Goal: Information Seeking & Learning: Learn about a topic

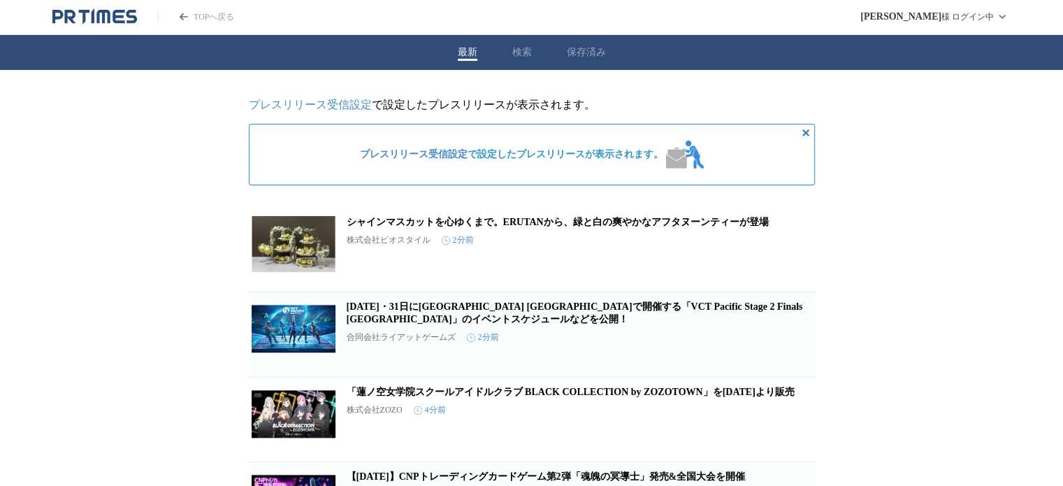
click at [807, 131] on icon "非表示にする" at bounding box center [806, 132] width 17 height 17
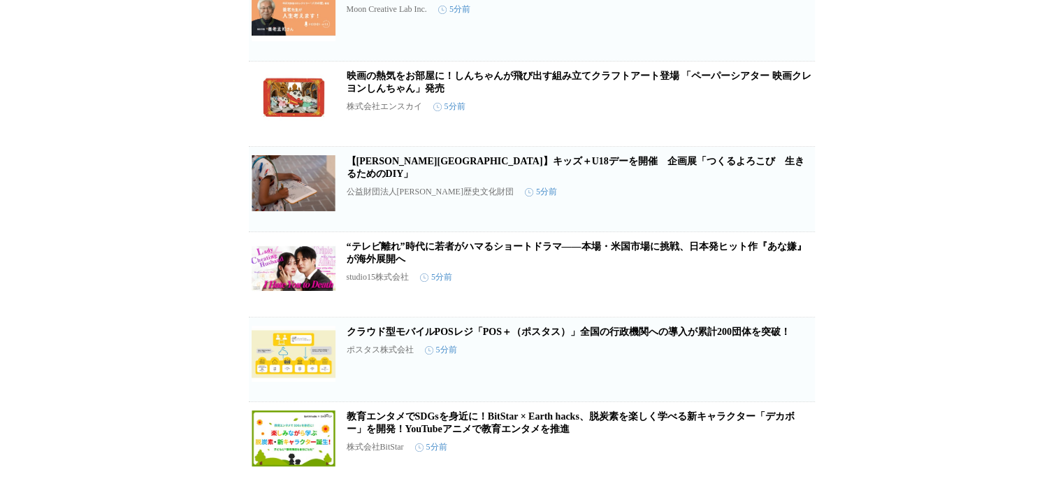
scroll to position [769, 0]
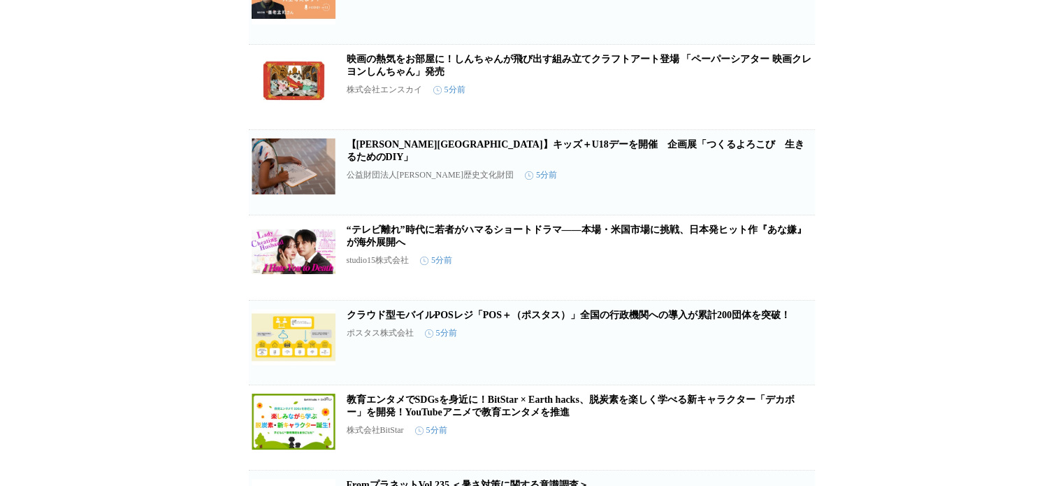
click at [484, 162] on link "【東京都美術館】キッズ＋U18デーを開催　企画展「つくるよろこび　生きるためのDIY」" at bounding box center [576, 150] width 458 height 23
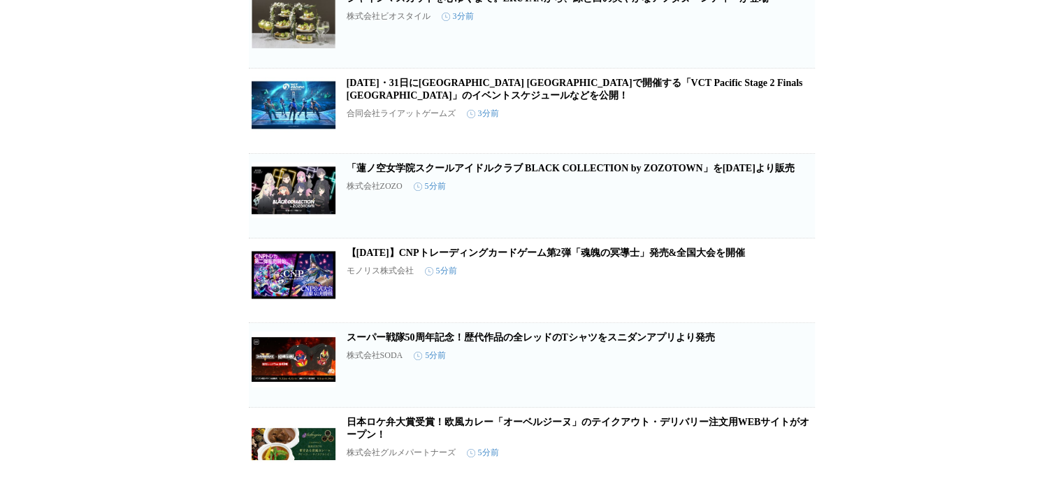
scroll to position [0, 0]
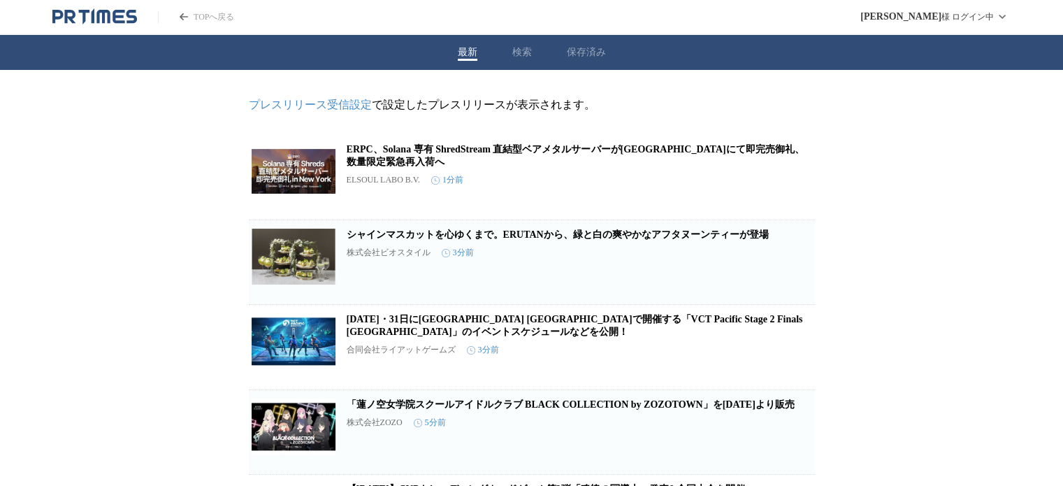
click at [96, 19] on icon "PR TIMESのトップページはこちら" at bounding box center [102, 16] width 13 height 13
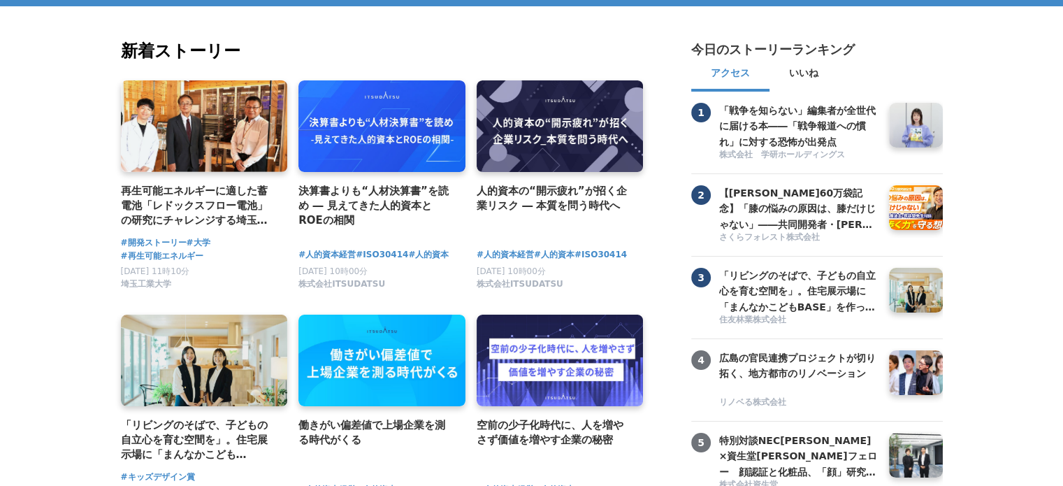
scroll to position [140, 0]
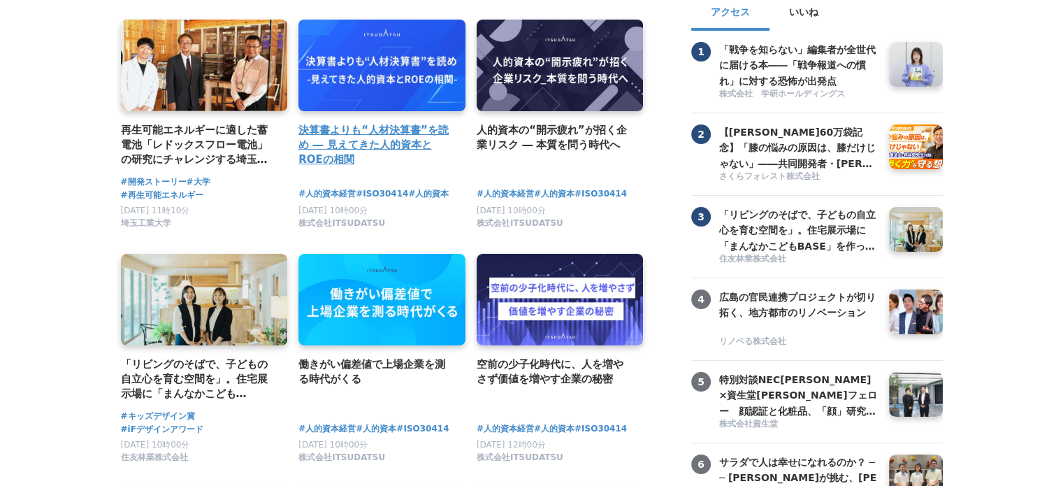
click at [366, 145] on h4 "決算書よりも“人材決算書”を読め ― 見えてきた人的資本とROEの相関" at bounding box center [376, 144] width 156 height 45
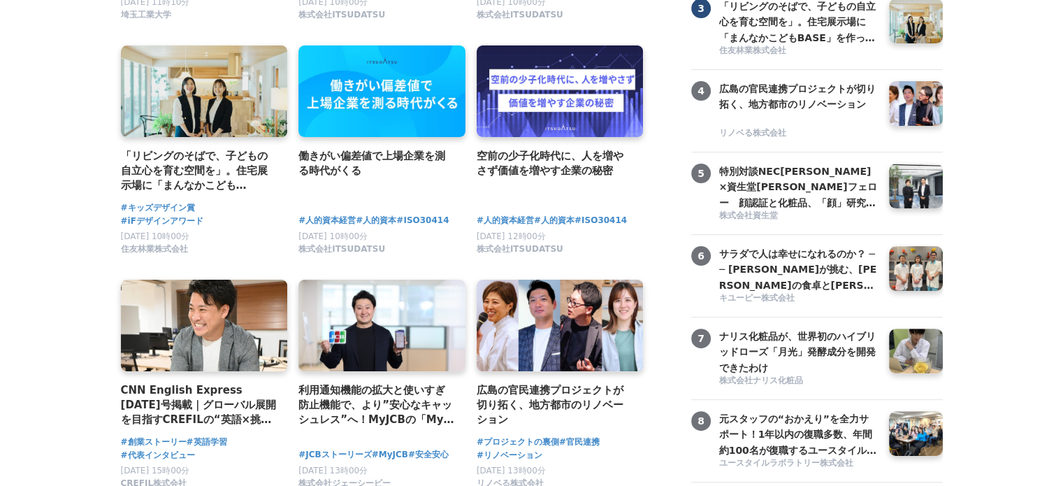
scroll to position [349, 0]
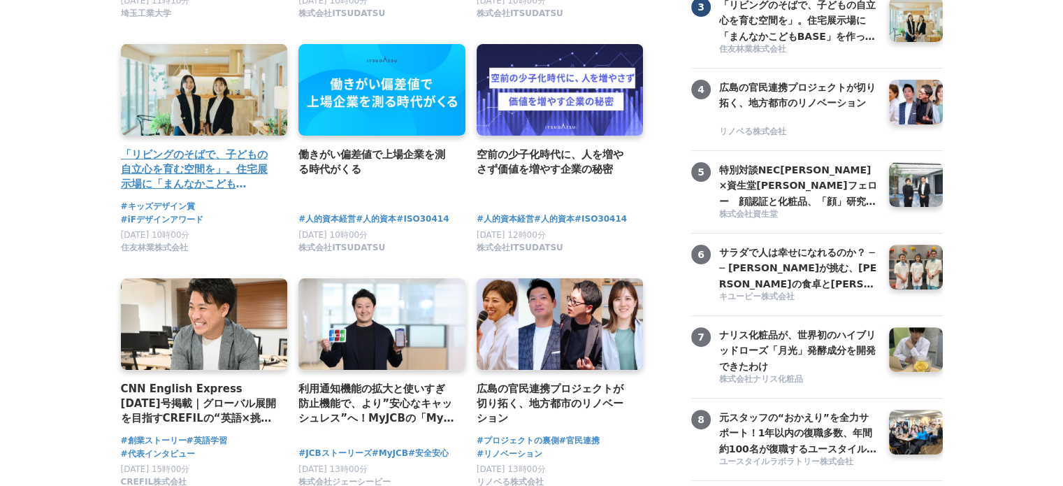
click at [175, 189] on h4 "「リビングのそばで、子どもの自立心を育む空間を」。住宅展示場に「まんなかこどもBASE」を作った２人の女性社員" at bounding box center [199, 169] width 156 height 45
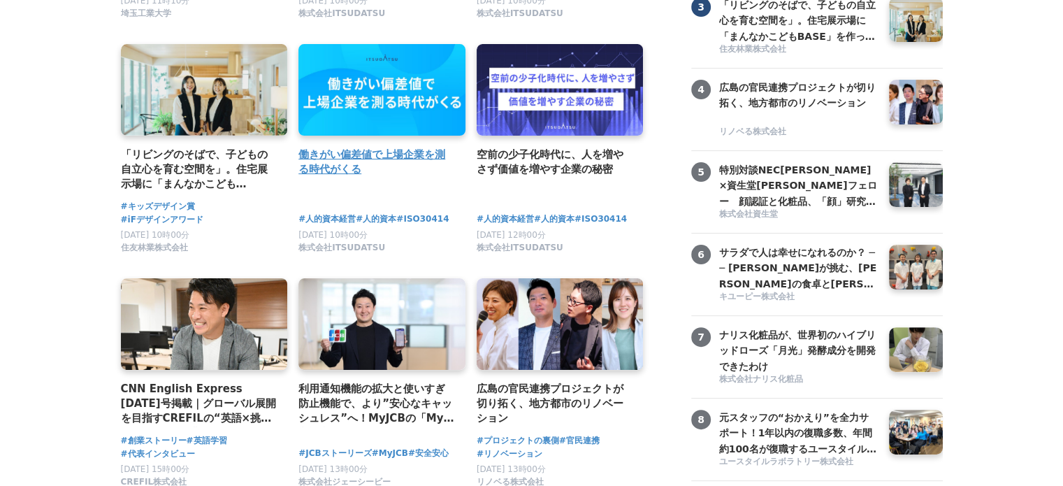
click at [339, 165] on h4 "働きがい偏差値で上場企業を測る時代がくる" at bounding box center [376, 162] width 156 height 31
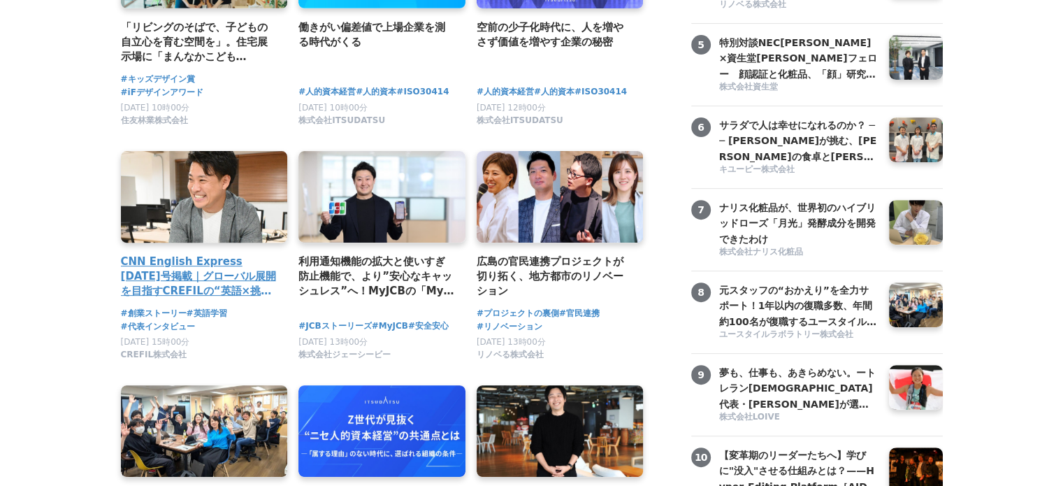
scroll to position [489, 0]
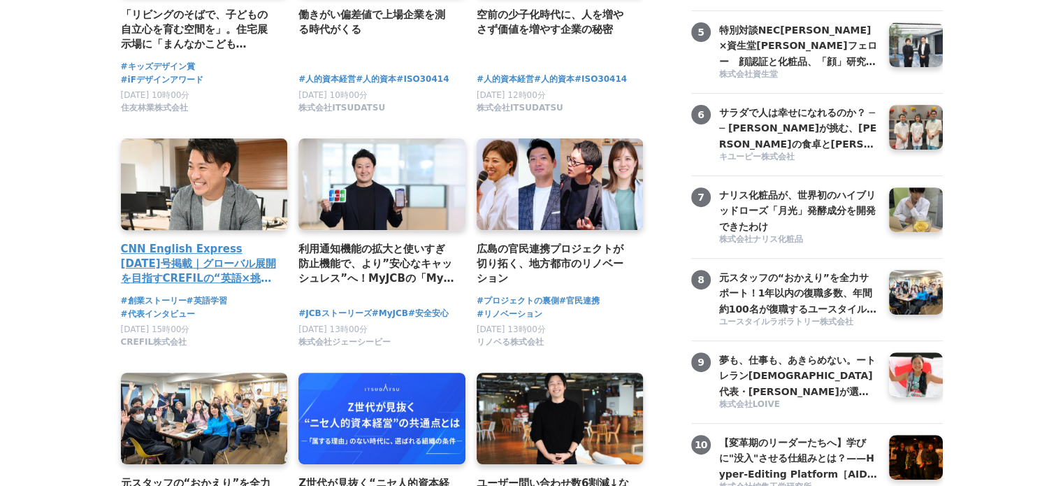
click at [230, 259] on h4 "CNN English Express 2025年9月号掲載｜グローバル展開を目指すCREFILの“英語×挑戦”文化とその背景" at bounding box center [199, 263] width 156 height 45
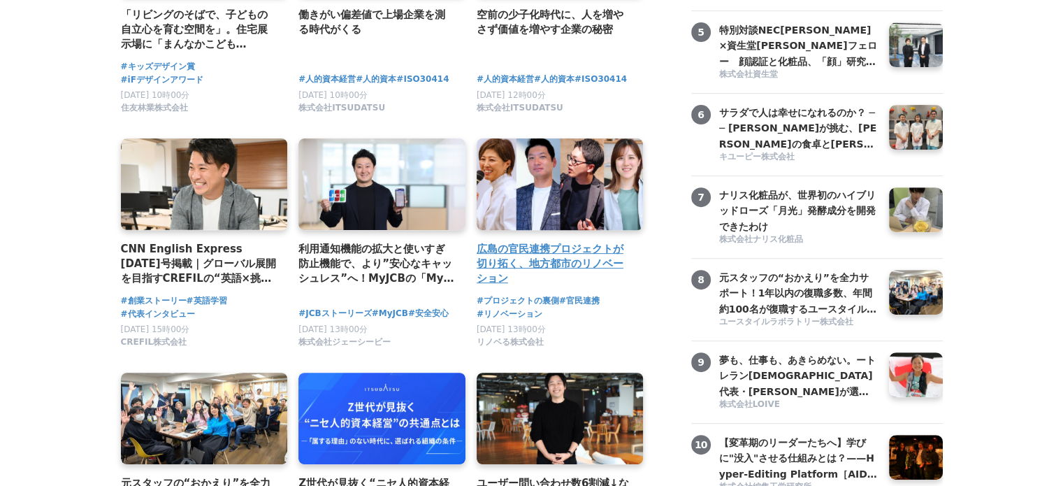
click at [532, 270] on h4 "広島の官民連携プロジェクトが切り拓く、地方都市のリノベーション" at bounding box center [555, 263] width 156 height 45
click at [534, 260] on h4 "広島の官民連携プロジェクトが切り拓く、地方都市のリノベーション" at bounding box center [555, 263] width 156 height 45
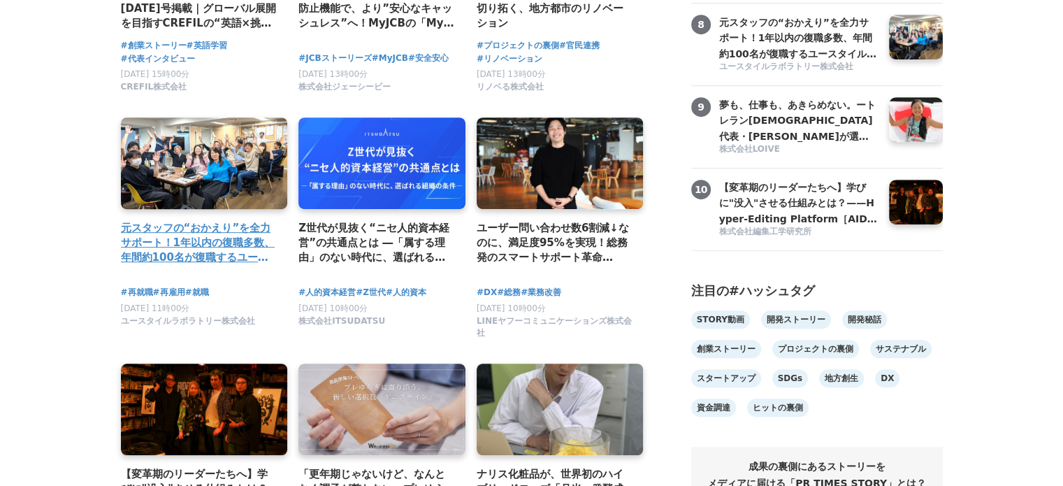
scroll to position [769, 0]
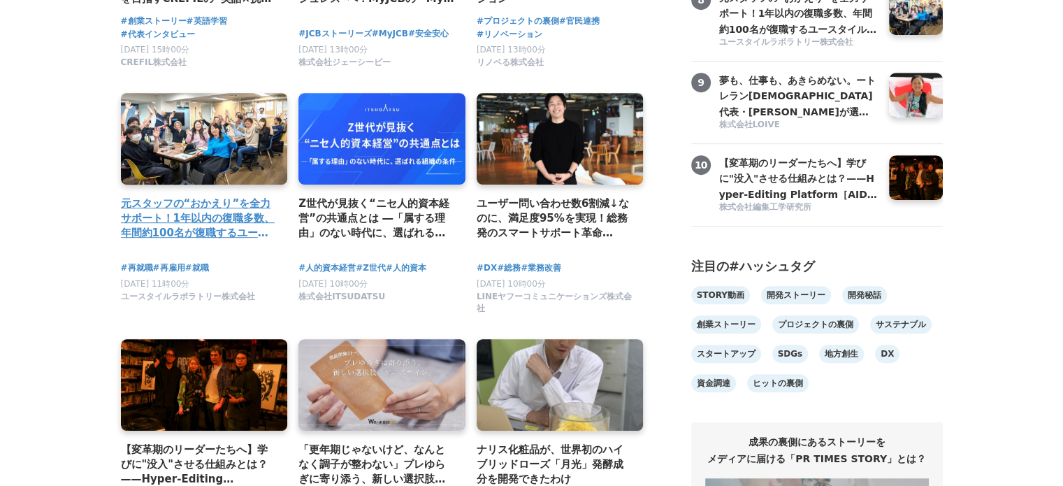
click at [233, 221] on h4 "元スタッフの“おかえり”を全力サポート！1年以内の復職多数、年間約100名が復職するユースタイルラボラトリーの「カムバック採用」実績と背景を公開" at bounding box center [199, 218] width 156 height 45
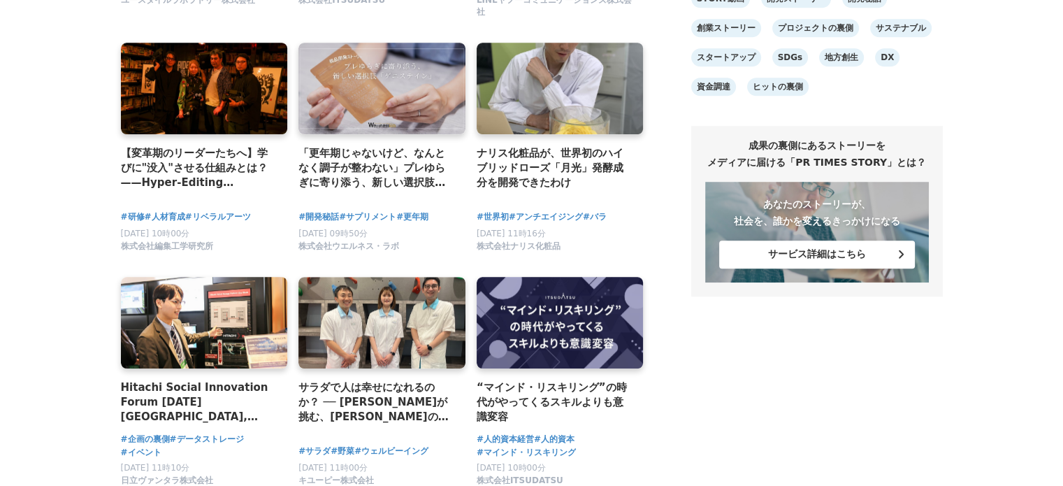
scroll to position [1048, 0]
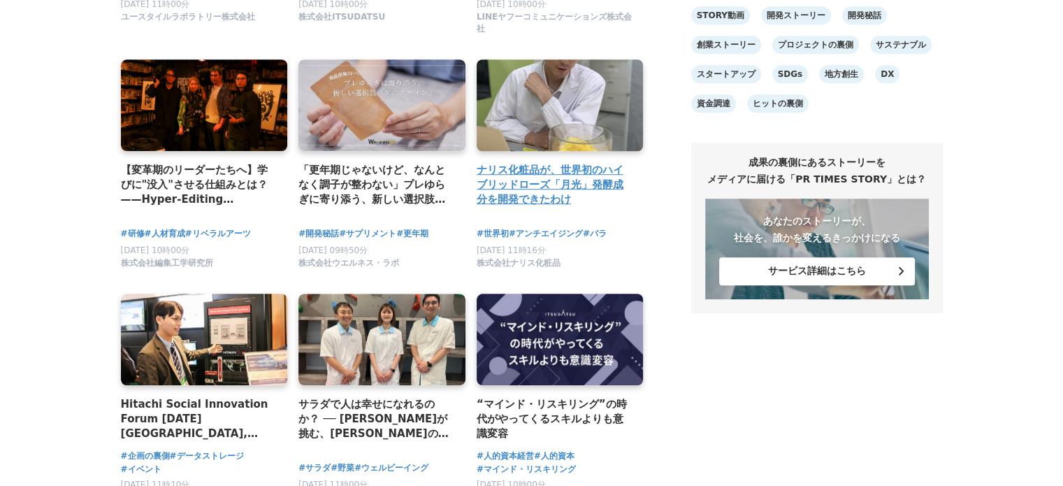
click at [521, 199] on h4 "ナリス化粧品が、世界初のハイブリッドローズ「月光」発酵成分を開発できたわけ" at bounding box center [555, 184] width 156 height 45
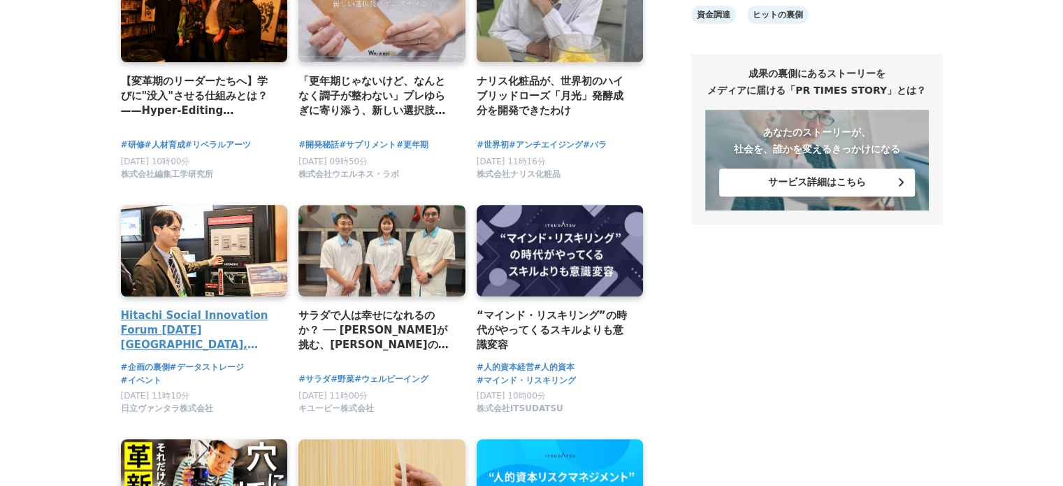
scroll to position [1258, 0]
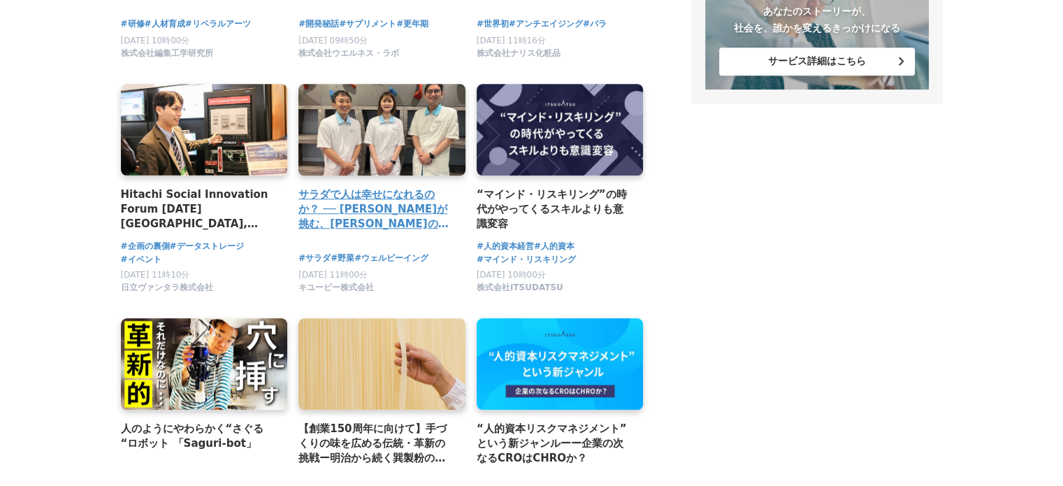
click at [375, 229] on h4 "サラダで人は幸せになれるのか？ ── キユーピーが挑む、未来の食卓とウェルビーイングの可能性" at bounding box center [376, 209] width 156 height 45
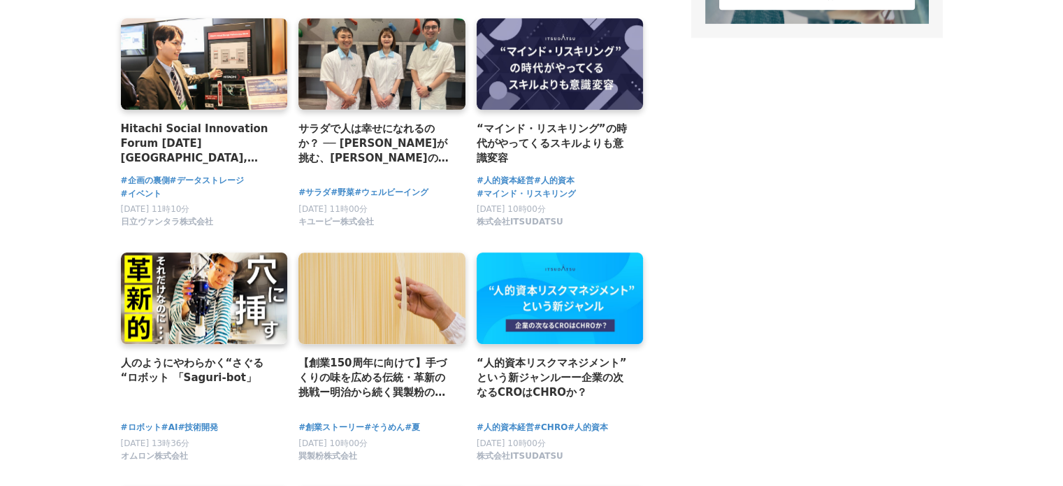
scroll to position [1398, 0]
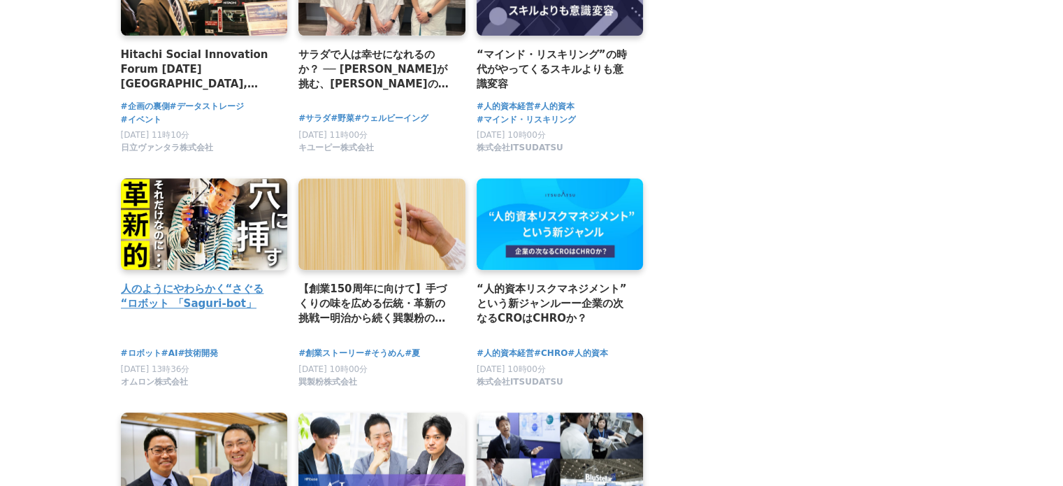
click at [212, 308] on h2 "人のようにやわらかく“さぐる“ロボット 「Saguri-bot」" at bounding box center [199, 296] width 156 height 31
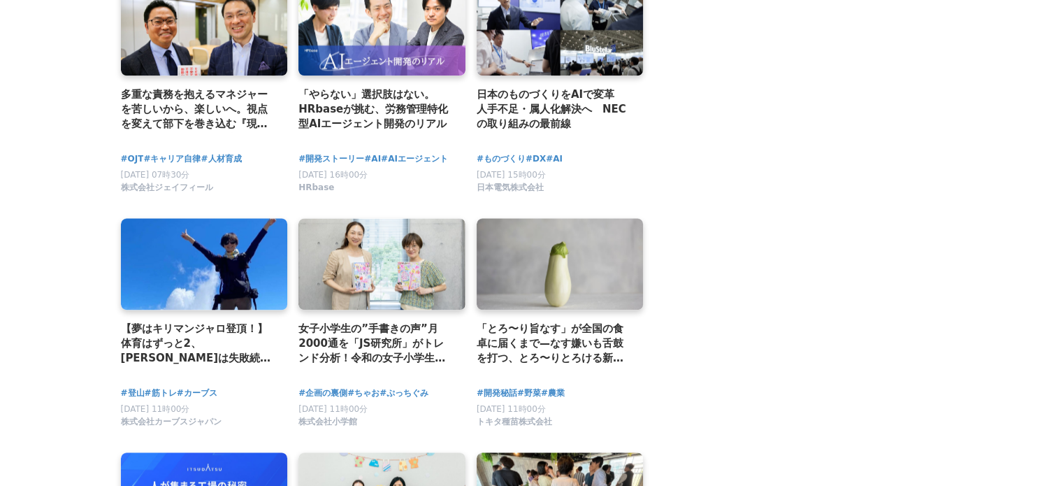
scroll to position [1887, 0]
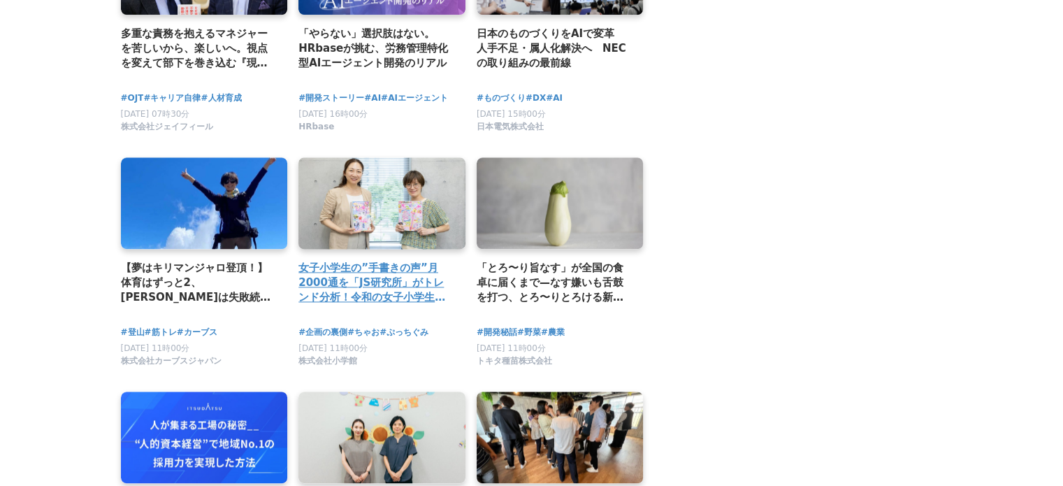
click at [341, 298] on h2 "女子小学生の”手書きの声”月2000通を「JS研究所」がトレンド分析！令和の女子小学生の「今」をとらえる秘訣とは？" at bounding box center [376, 282] width 156 height 45
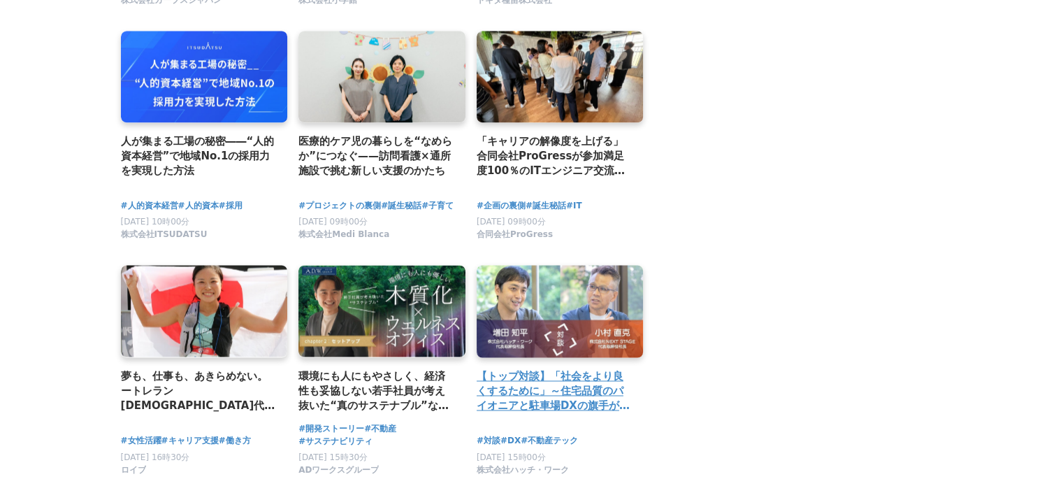
scroll to position [2307, 0]
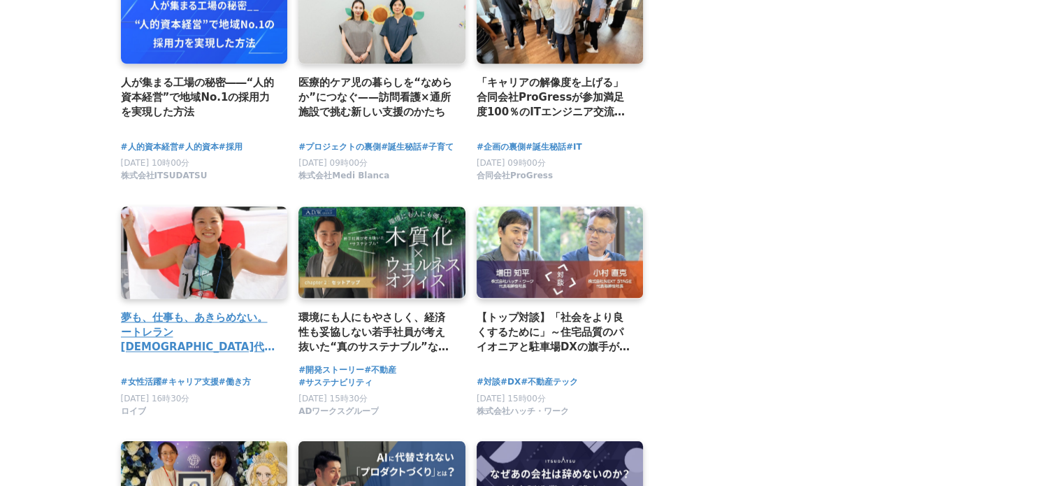
click at [211, 355] on h2 "夢も、仕事も、あきらめない。ートレラン日本代表・秋山穂乃果さんが選んだ『ロイブ』という働き方ー" at bounding box center [199, 332] width 156 height 45
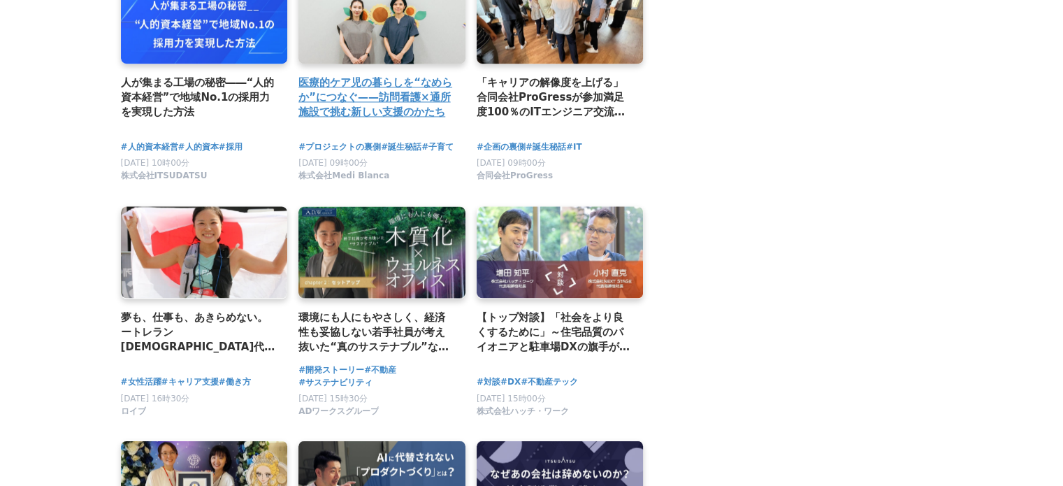
click at [352, 118] on h2 "医療的ケア児の暮らしを“なめらか”につなぐ——訪問看護×通所施設で挑む新しい支援のかたち" at bounding box center [376, 97] width 156 height 45
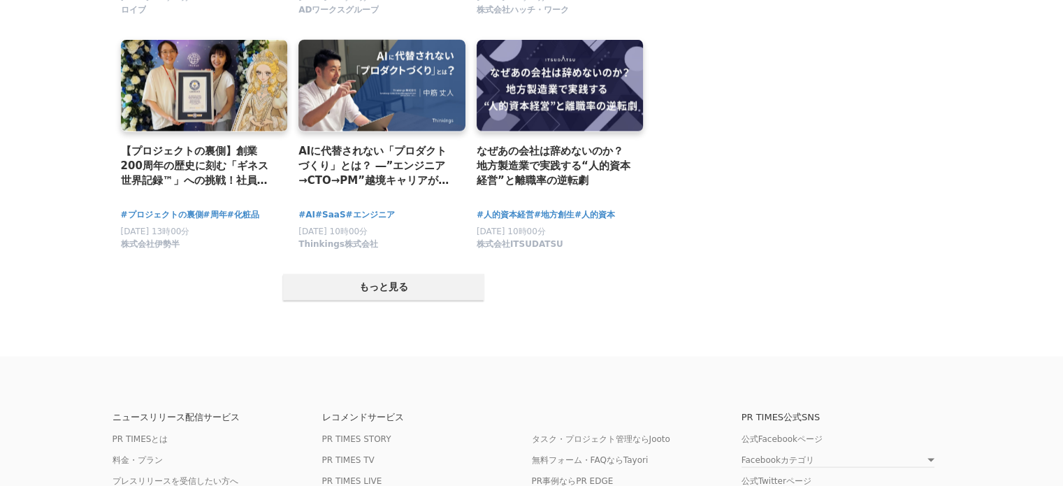
scroll to position [2726, 0]
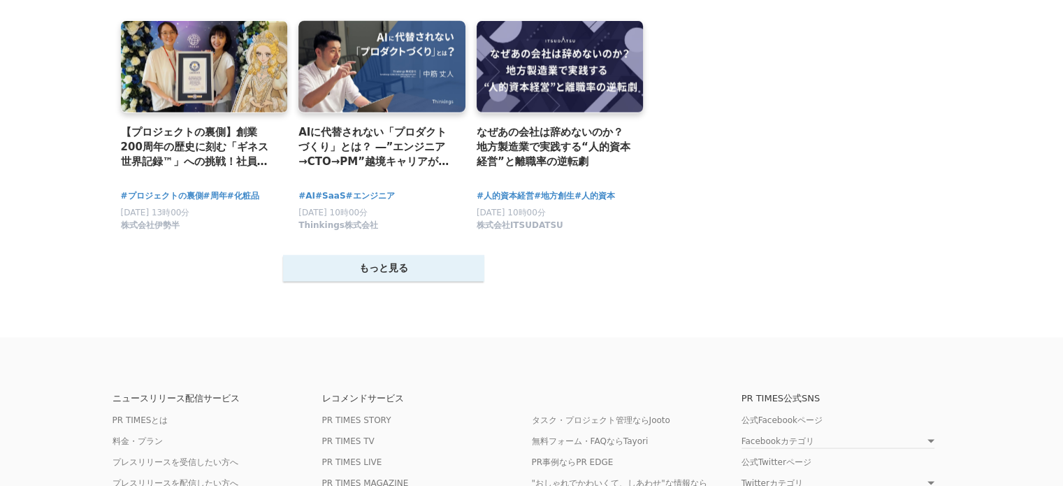
click at [352, 282] on button "もっと見る" at bounding box center [383, 268] width 201 height 27
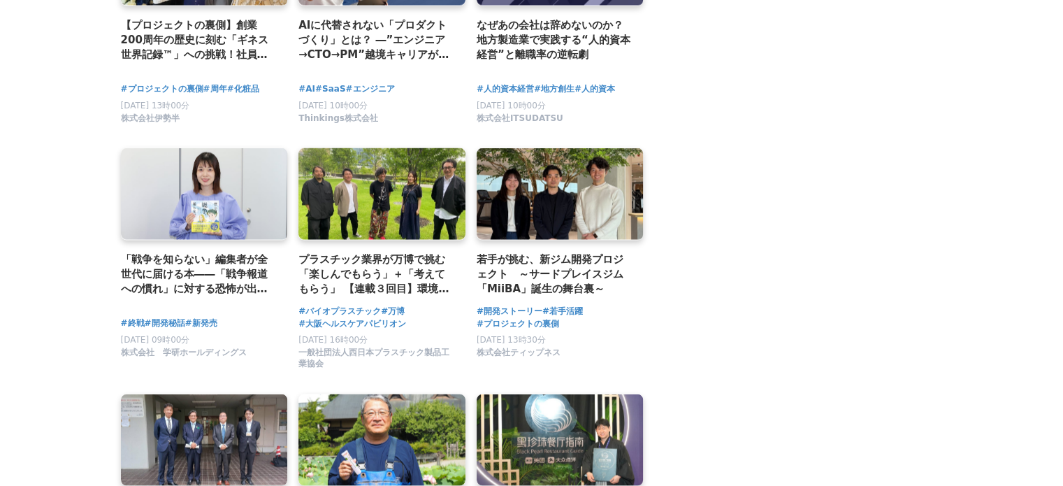
scroll to position [2936, 0]
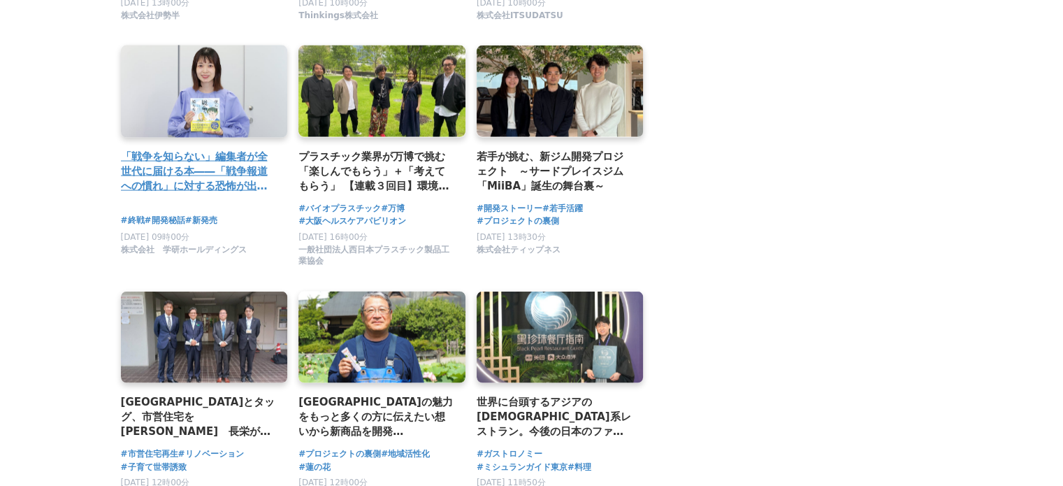
click at [243, 191] on h2 "「戦争を知らない」編集者が全世代に届ける本――「戦争報道への慣れ」に対する恐怖が出発点" at bounding box center [199, 171] width 156 height 45
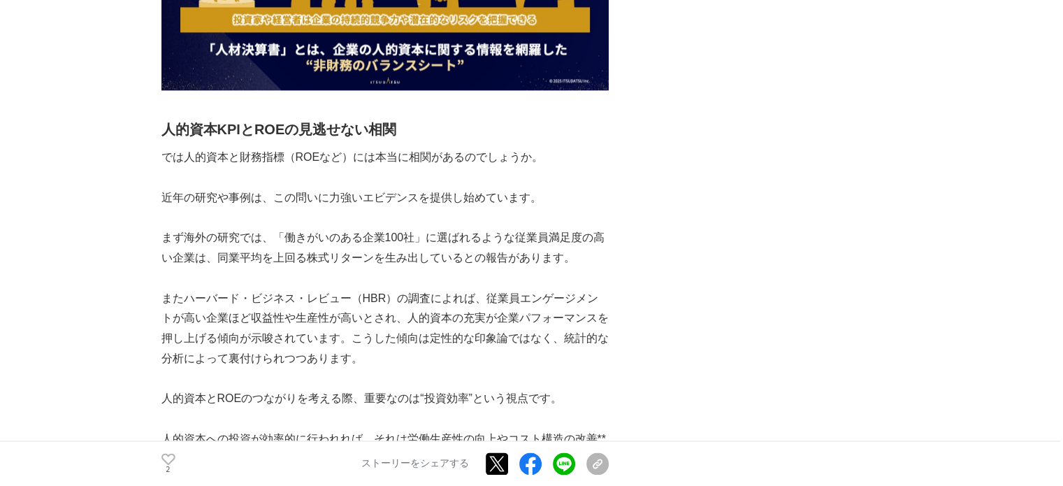
scroll to position [2097, 0]
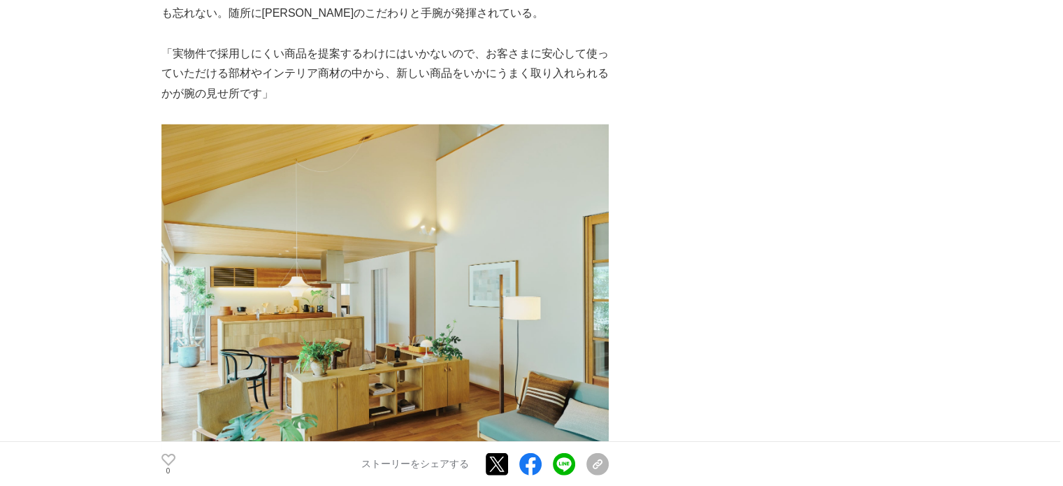
scroll to position [3914, 0]
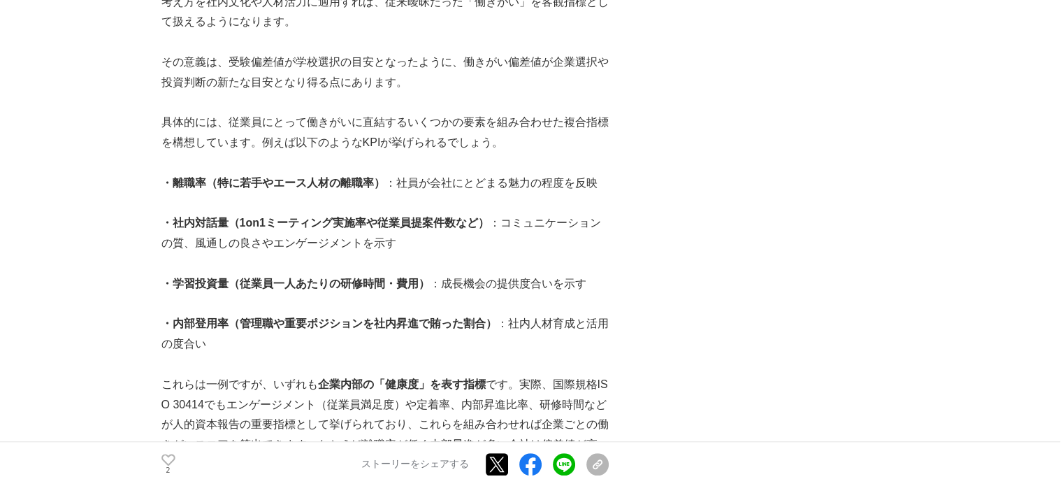
scroll to position [1538, 0]
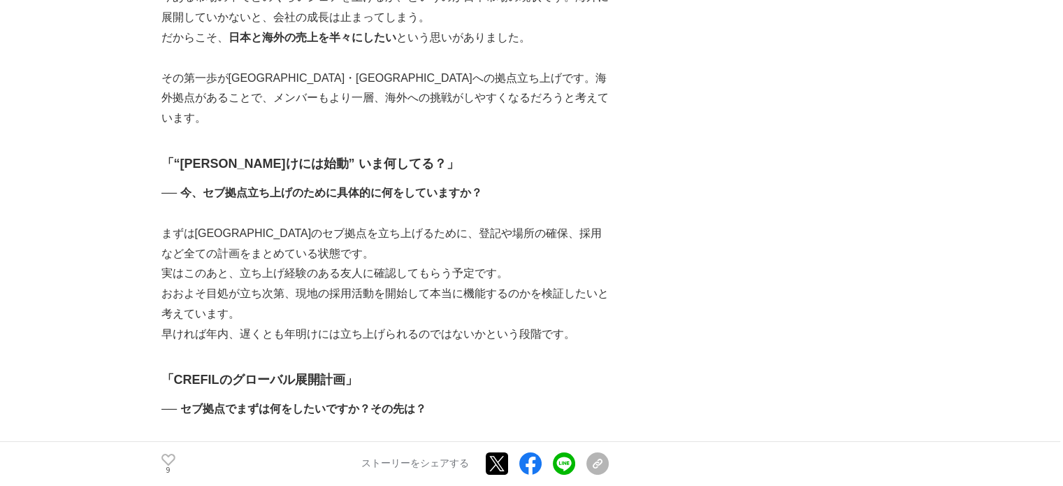
scroll to position [5242, 0]
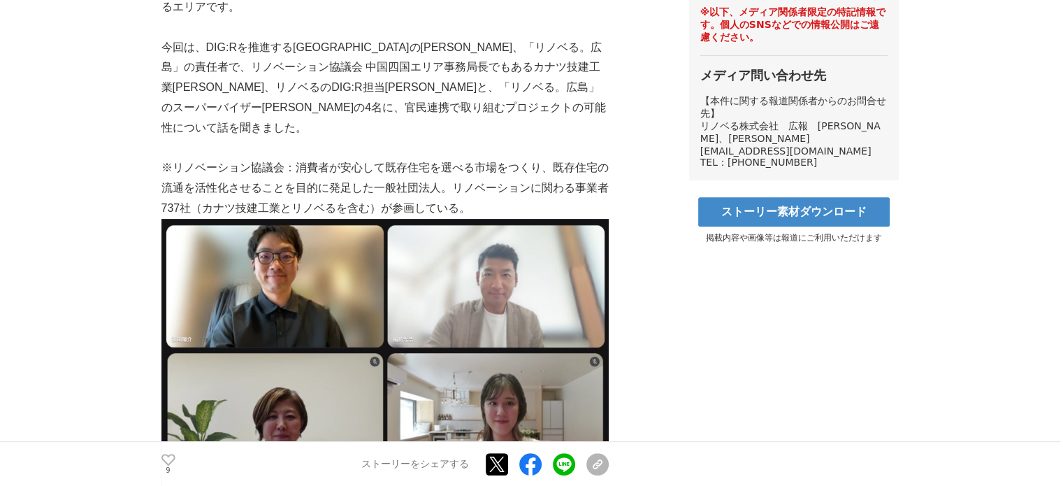
scroll to position [559, 0]
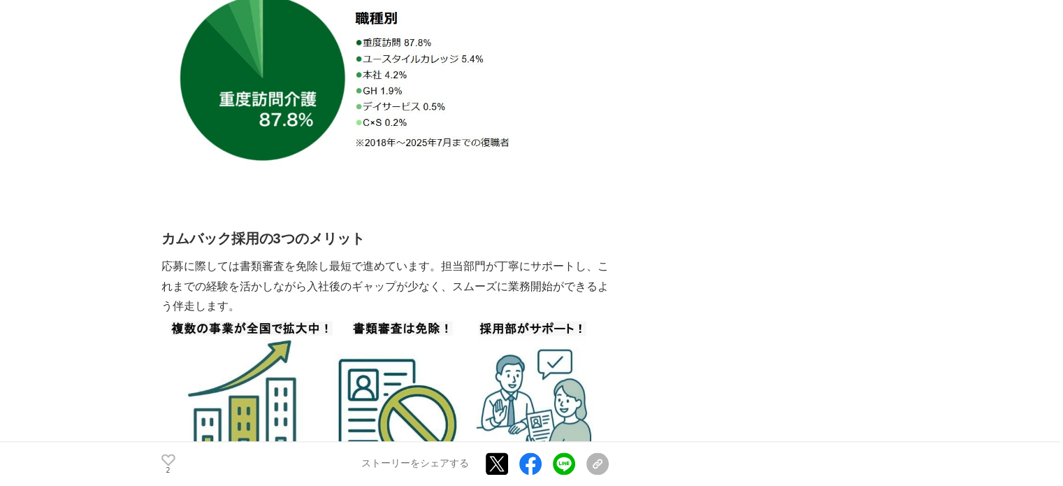
scroll to position [1678, 0]
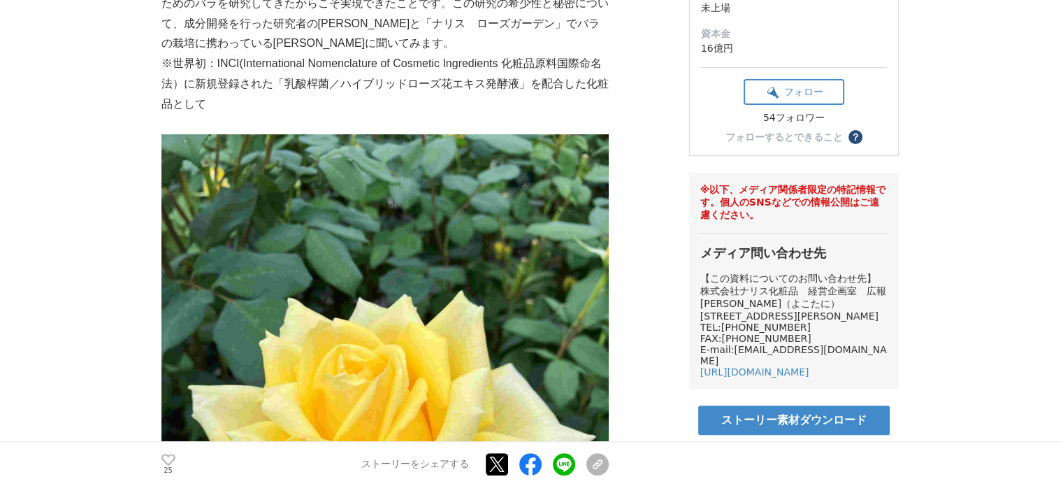
scroll to position [419, 0]
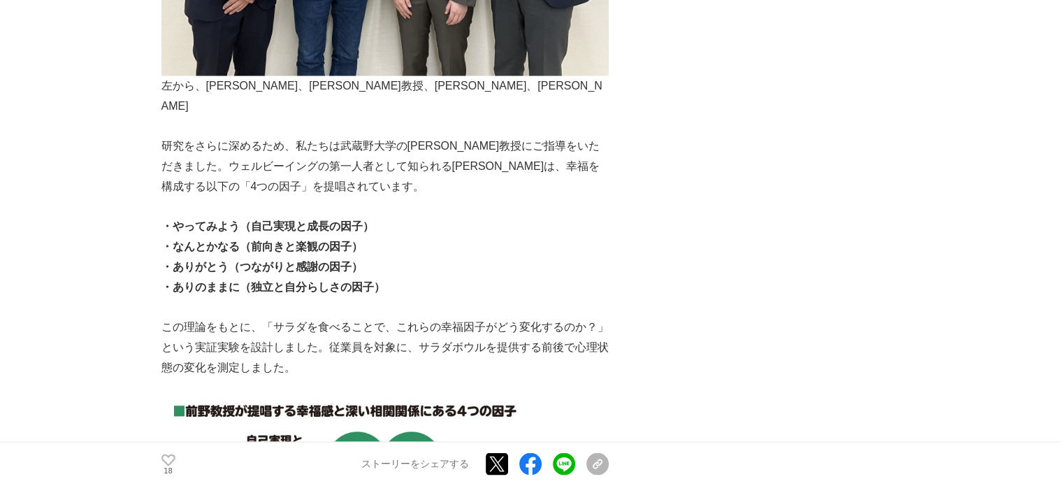
scroll to position [2834, 0]
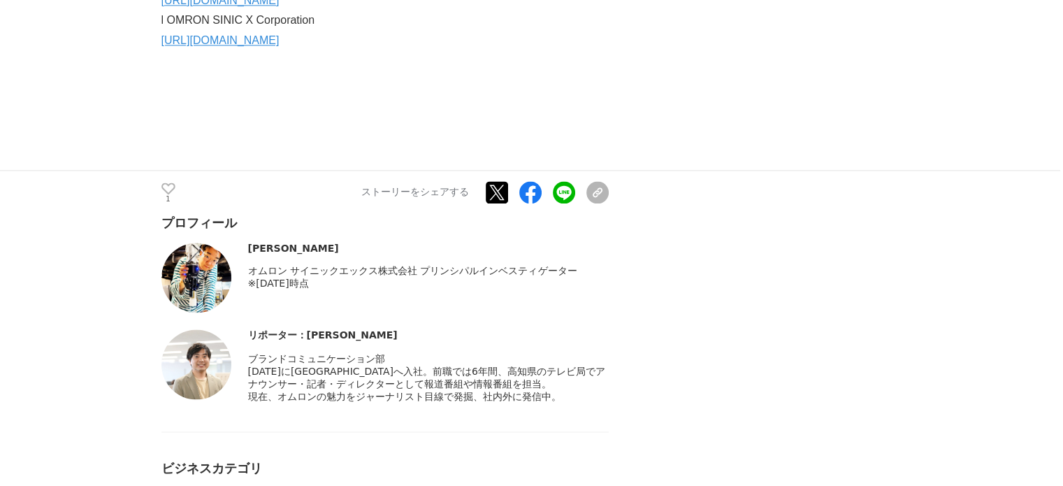
scroll to position [2167, 0]
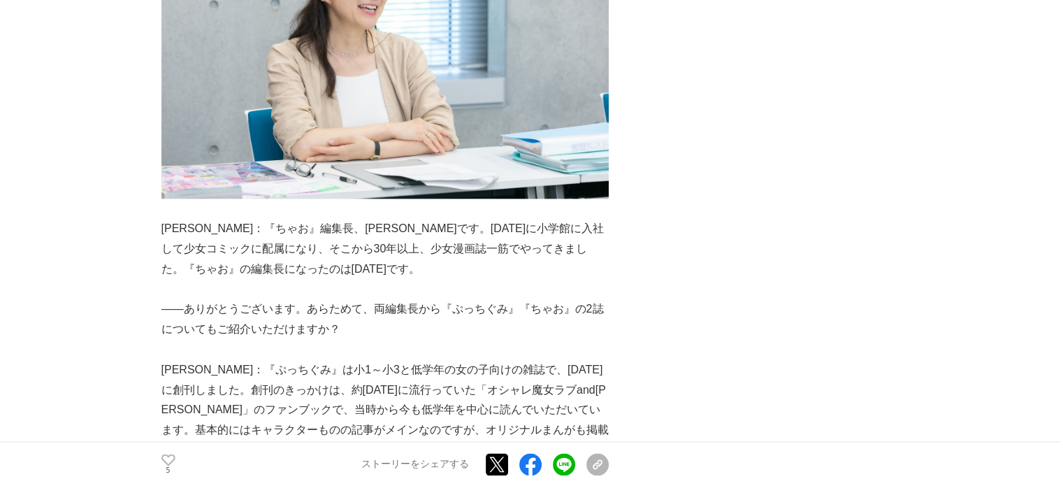
scroll to position [1957, 0]
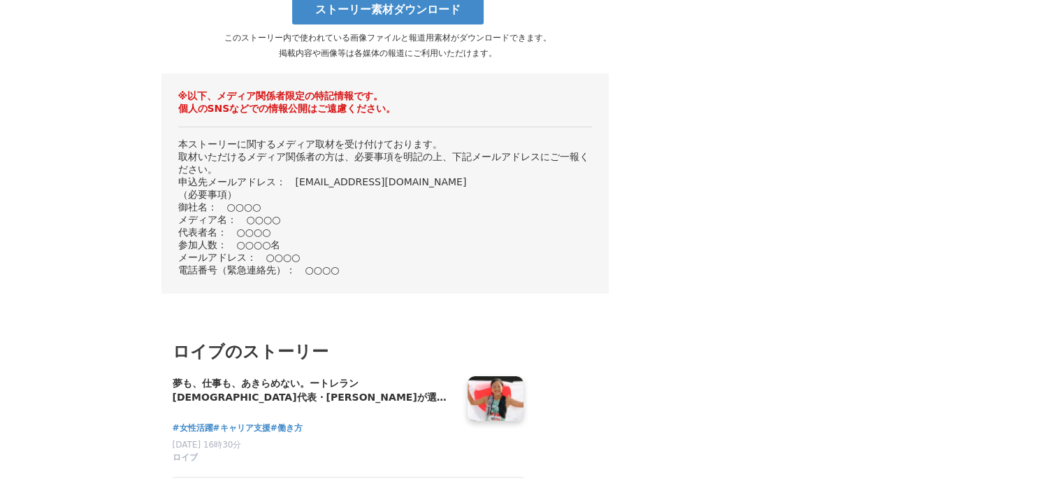
scroll to position [5452, 0]
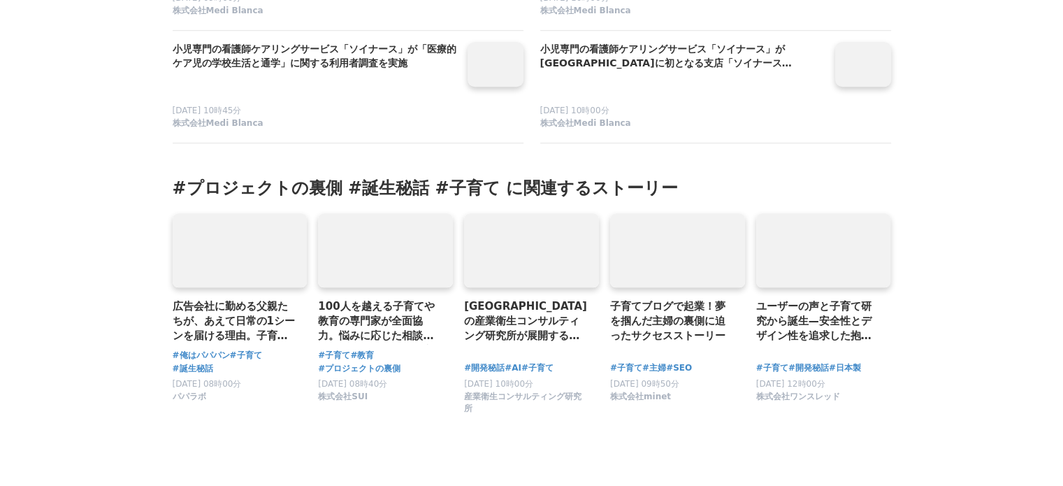
scroll to position [6123, 0]
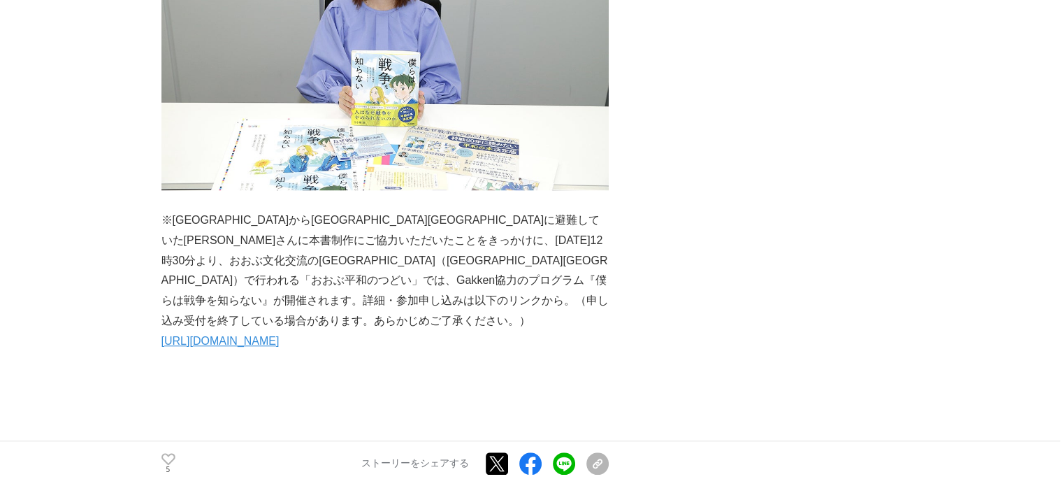
scroll to position [6640, 0]
